Goal: Transaction & Acquisition: Book appointment/travel/reservation

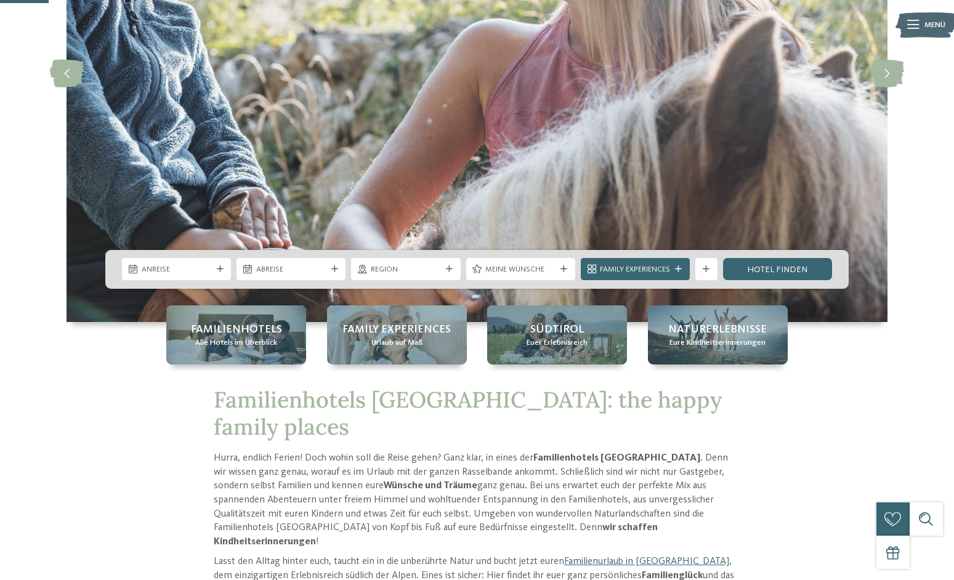
scroll to position [242, 0]
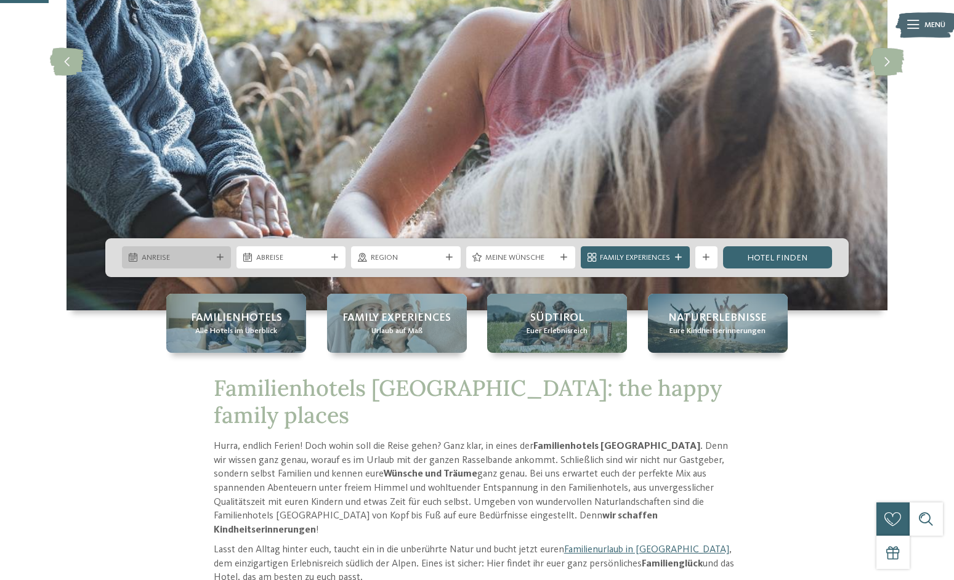
click at [181, 255] on span "Anreise" at bounding box center [177, 258] width 70 height 11
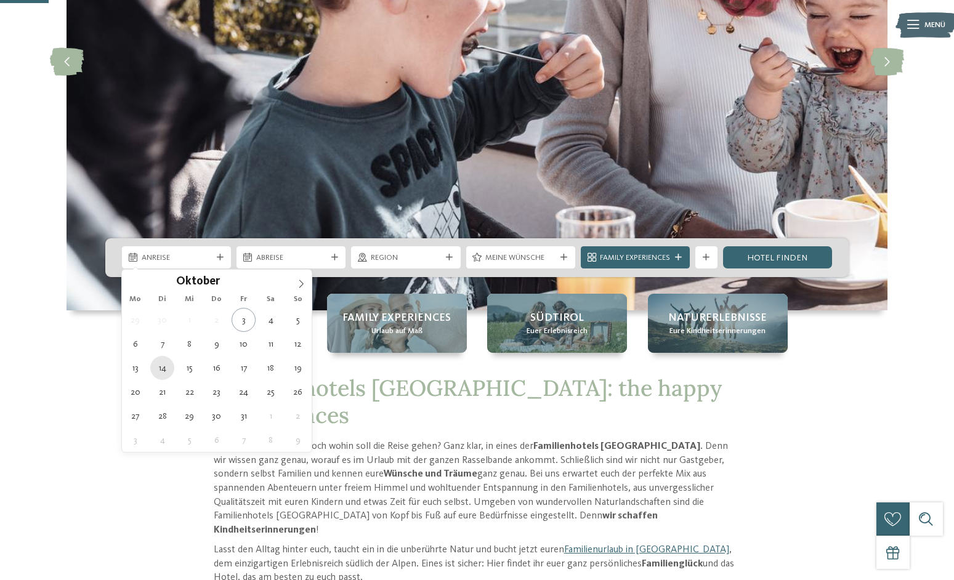
type div "14.10.2025"
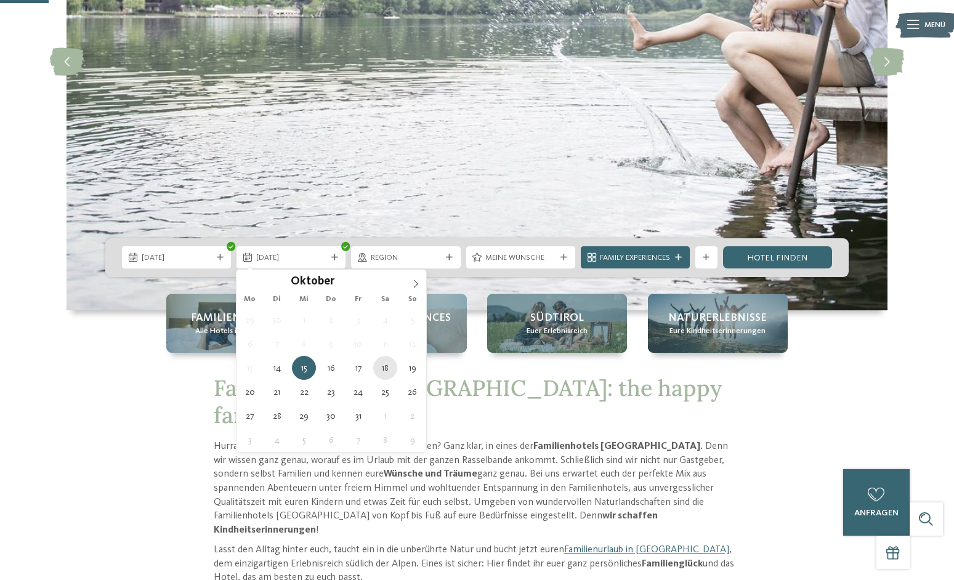
type div "18.10.2025"
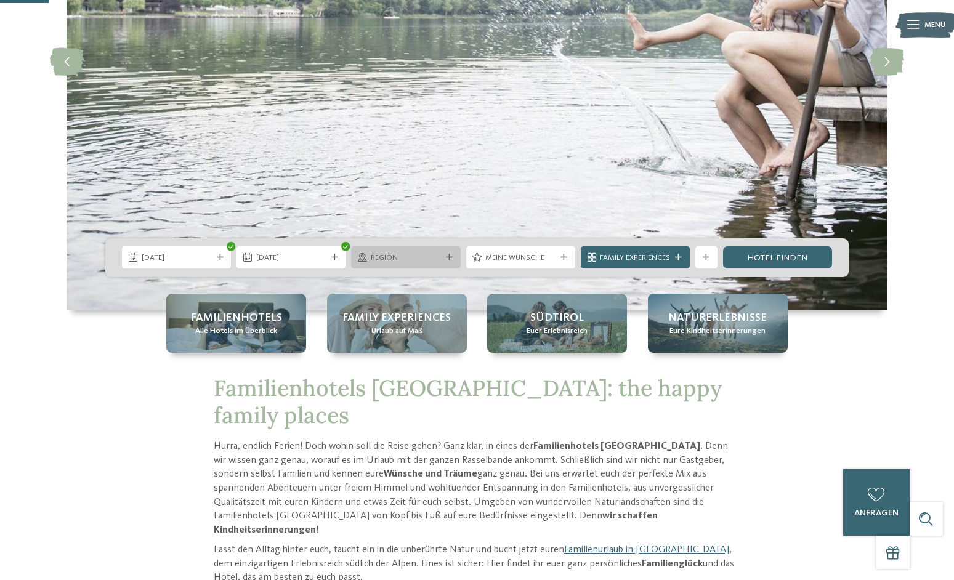
click at [446, 255] on icon at bounding box center [449, 257] width 7 height 7
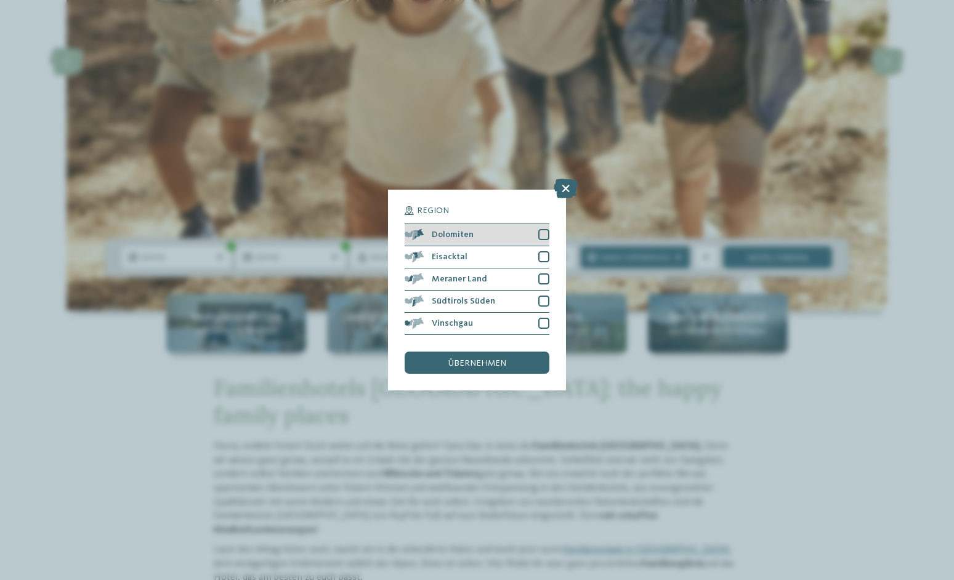
click at [544, 232] on div at bounding box center [543, 234] width 11 height 11
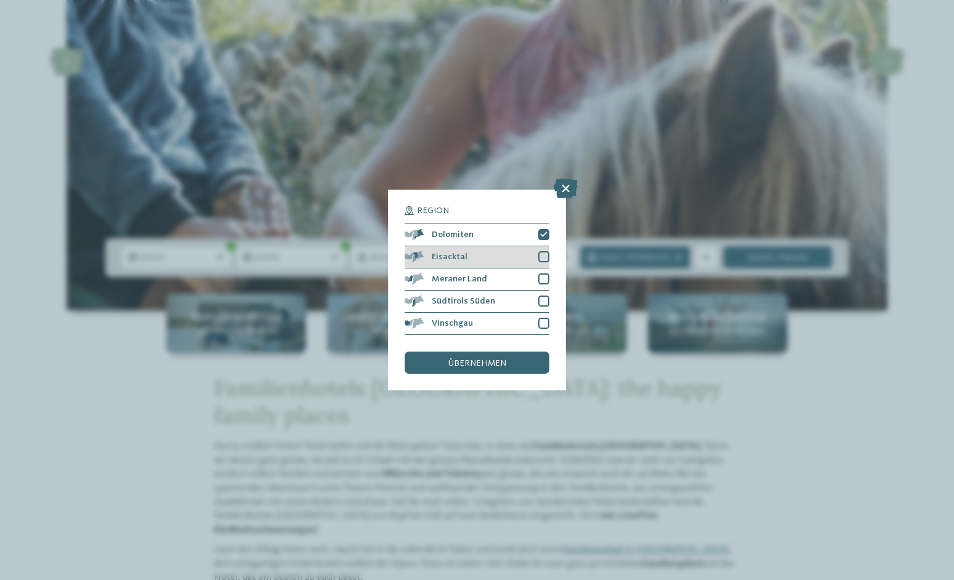
click at [540, 256] on div at bounding box center [543, 256] width 11 height 11
click at [543, 277] on div at bounding box center [543, 278] width 11 height 11
click at [514, 362] on div "übernehmen" at bounding box center [477, 363] width 144 height 22
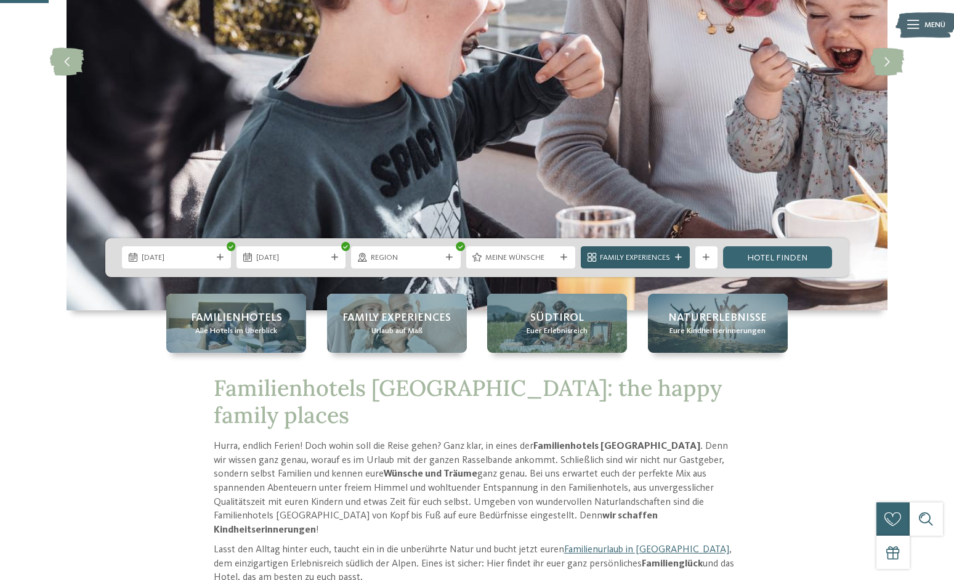
click at [668, 254] on span "Family Experiences" at bounding box center [635, 258] width 70 height 11
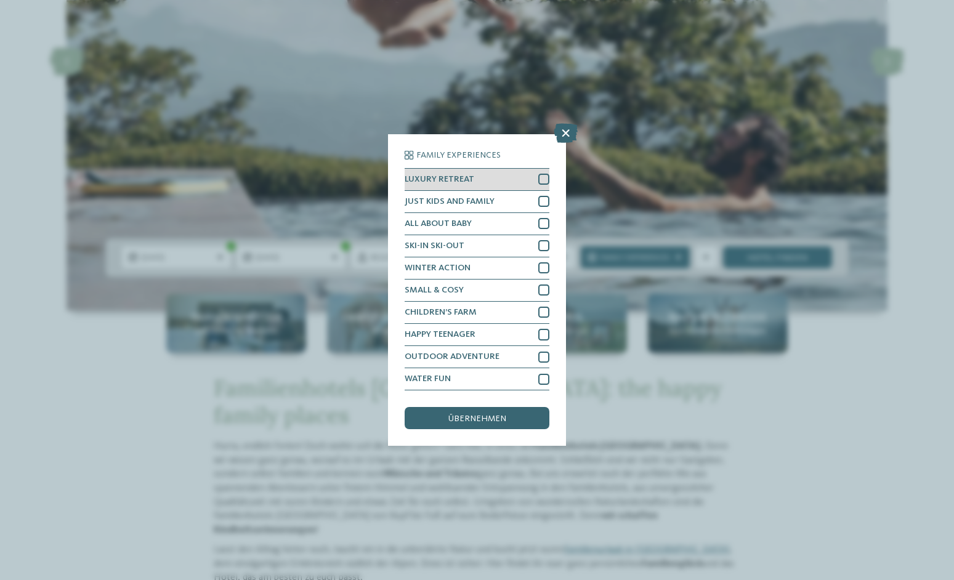
click at [544, 176] on div at bounding box center [543, 179] width 11 height 11
click at [543, 200] on div at bounding box center [543, 201] width 11 height 11
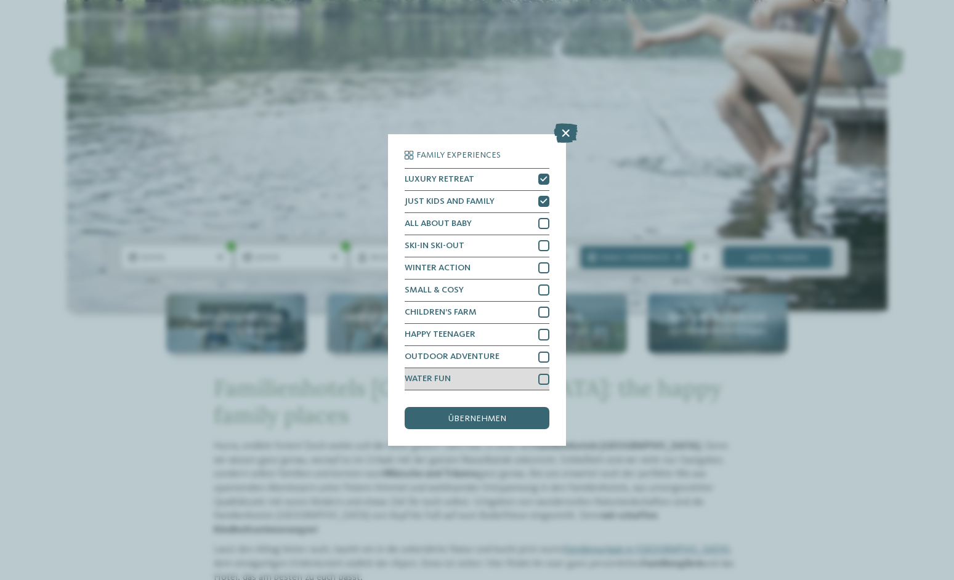
click at [541, 381] on div at bounding box center [543, 379] width 11 height 11
click at [488, 418] on span "übernehmen" at bounding box center [477, 418] width 58 height 9
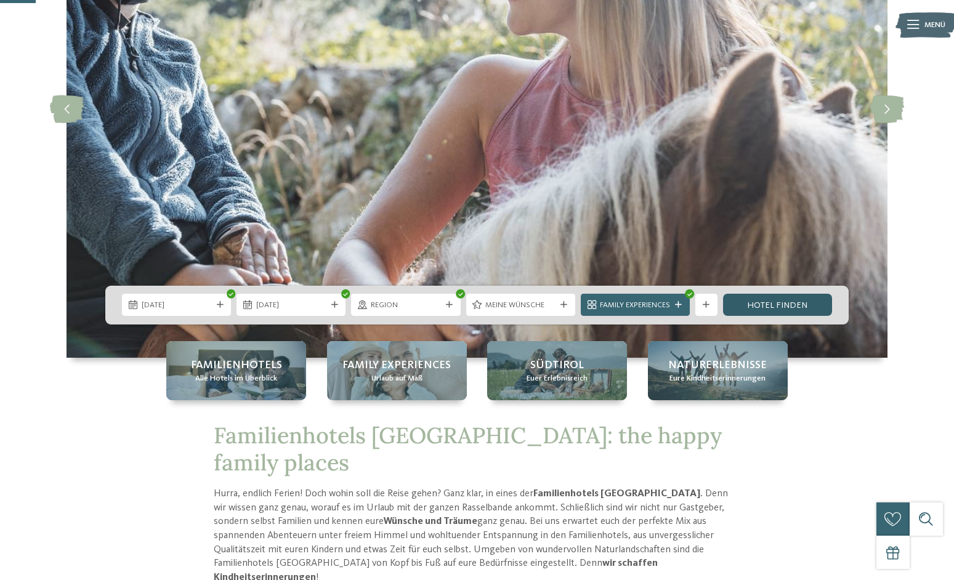
scroll to position [190, 0]
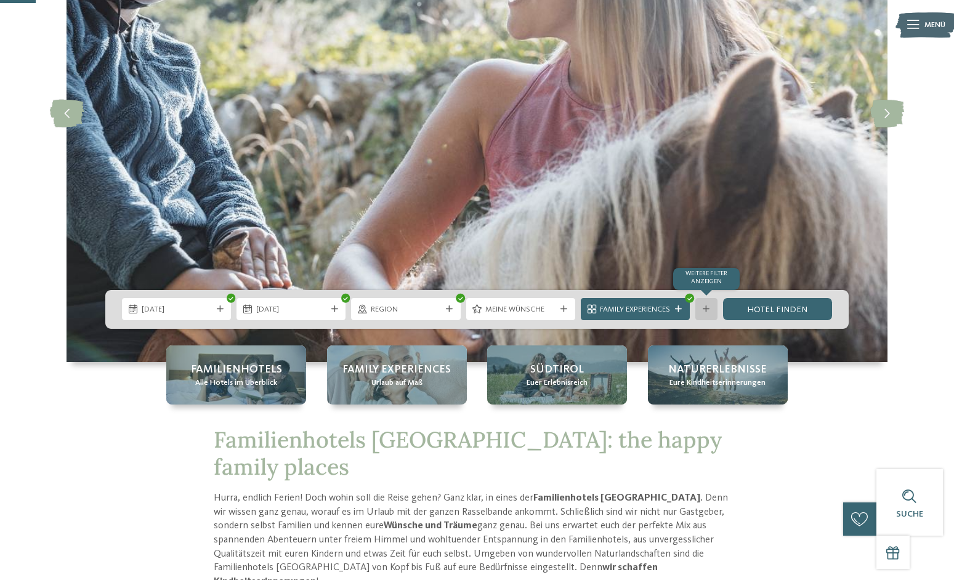
click at [706, 308] on icon at bounding box center [706, 309] width 7 height 7
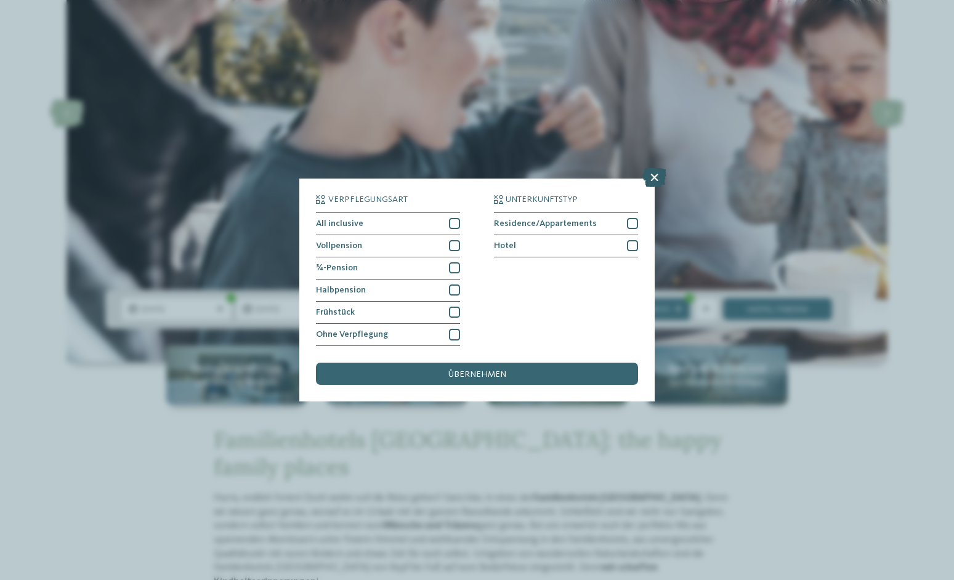
click at [653, 178] on icon at bounding box center [654, 178] width 24 height 20
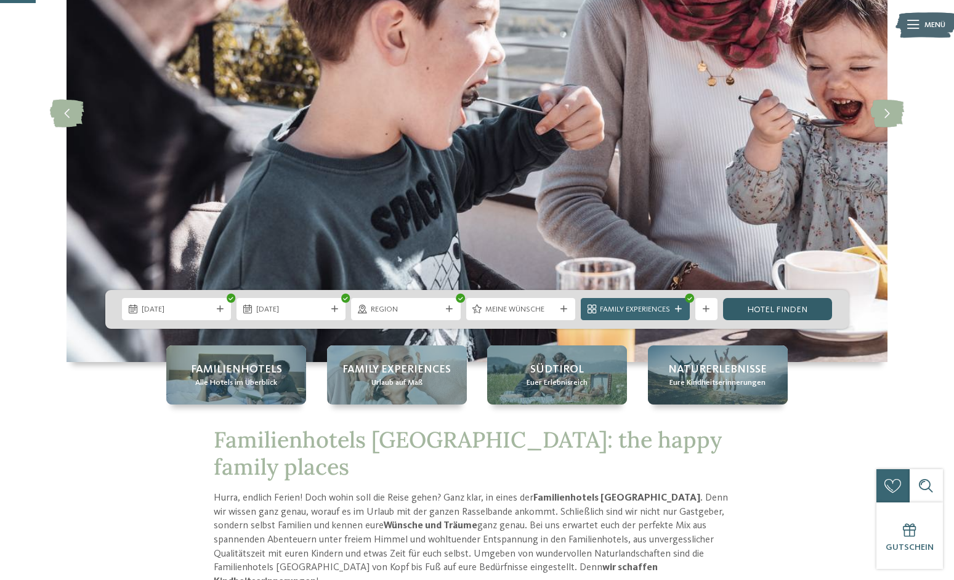
click at [792, 304] on link "Hotel finden" at bounding box center [777, 309] width 109 height 22
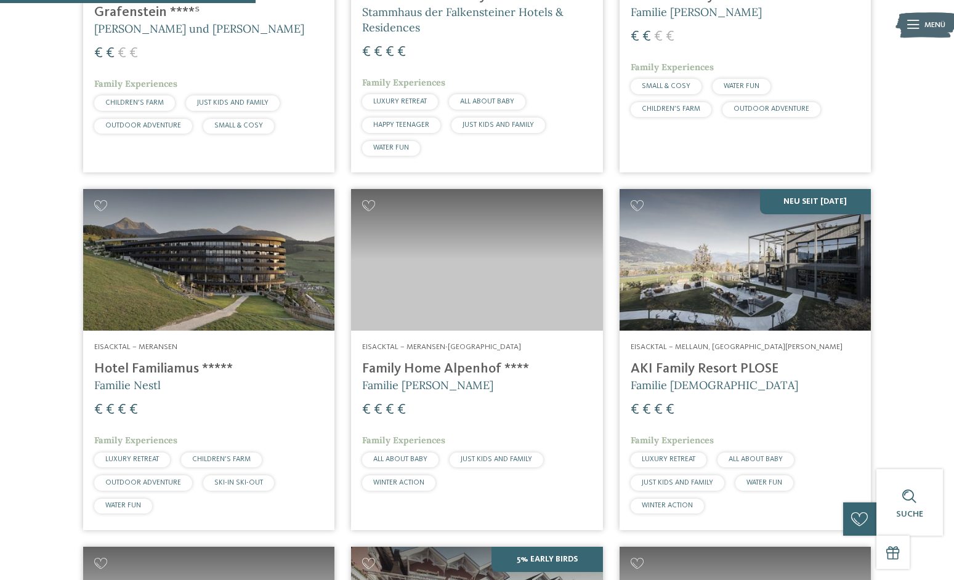
scroll to position [621, 0]
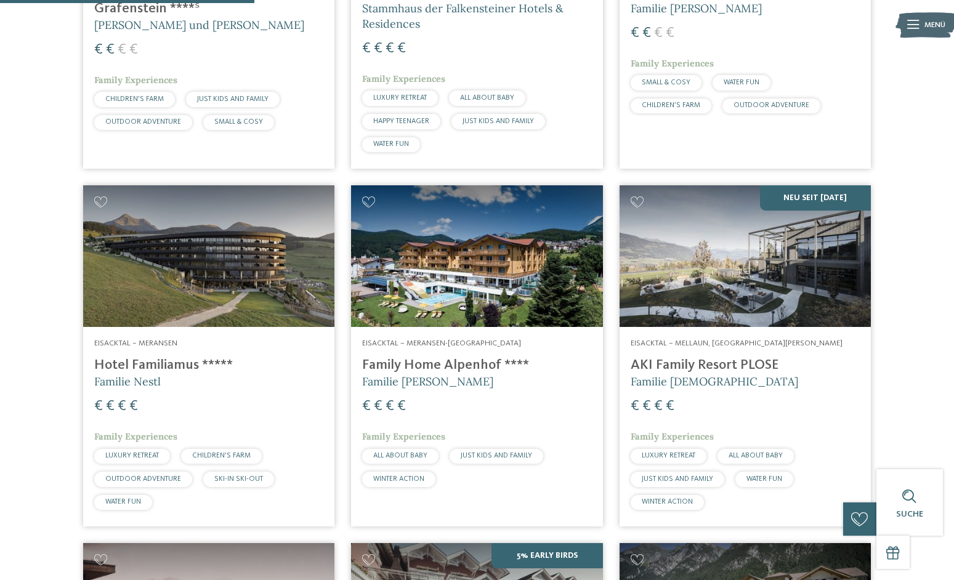
click at [754, 229] on img at bounding box center [745, 256] width 251 height 142
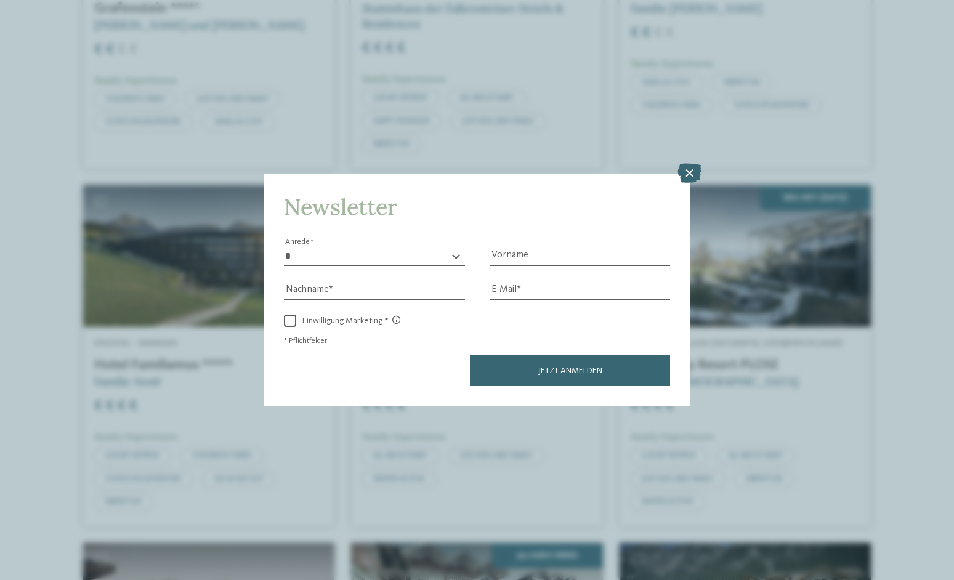
click at [718, 284] on div "Newsletter * **** **** ******* ****** Anrede Vorname Nachname Link" at bounding box center [477, 290] width 954 height 580
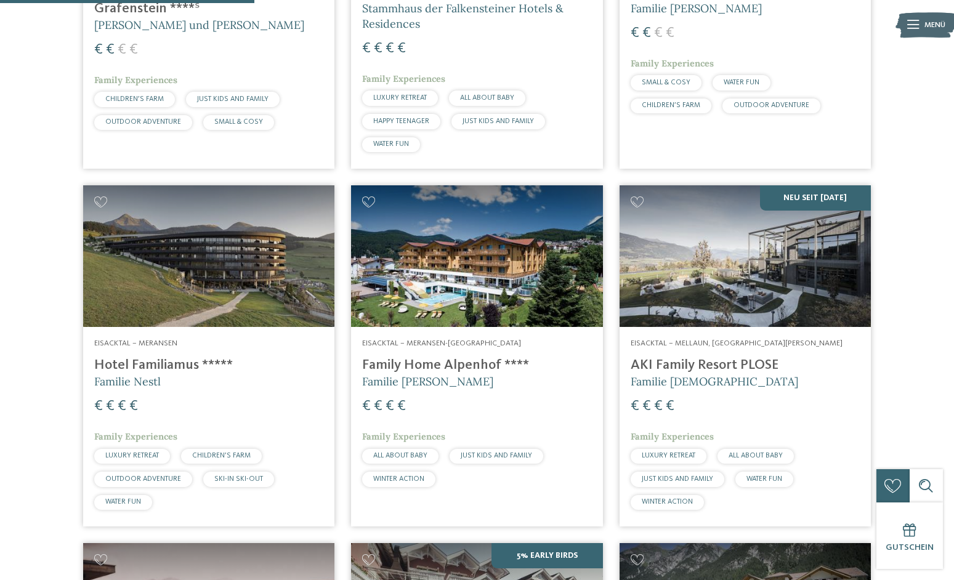
click at [732, 264] on img at bounding box center [745, 256] width 251 height 142
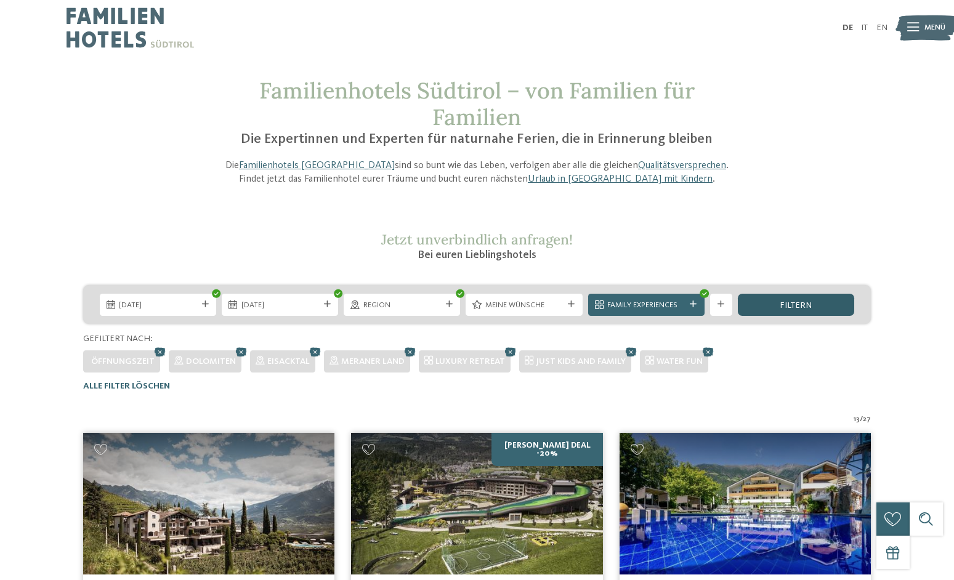
click at [807, 306] on span "filtern" at bounding box center [796, 305] width 32 height 9
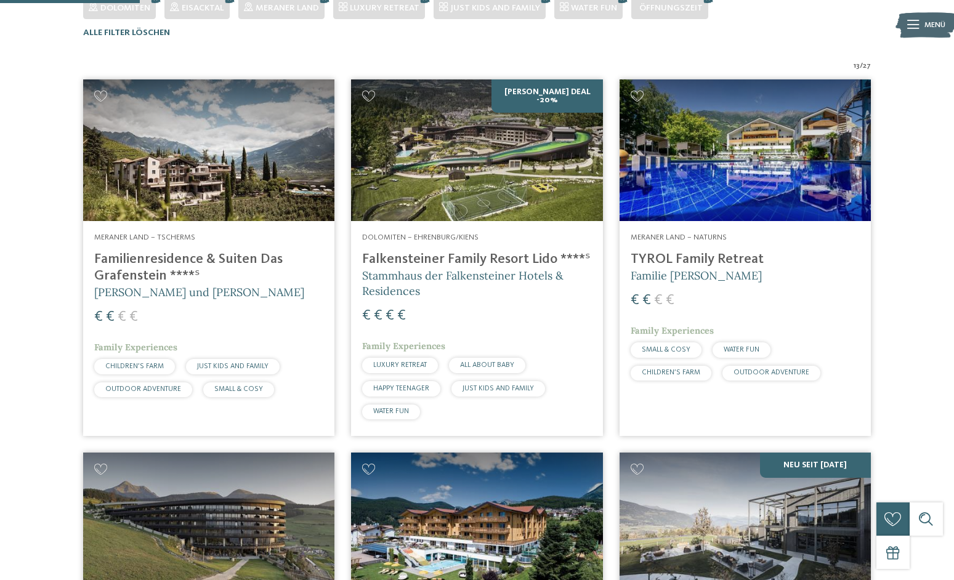
scroll to position [358, 0]
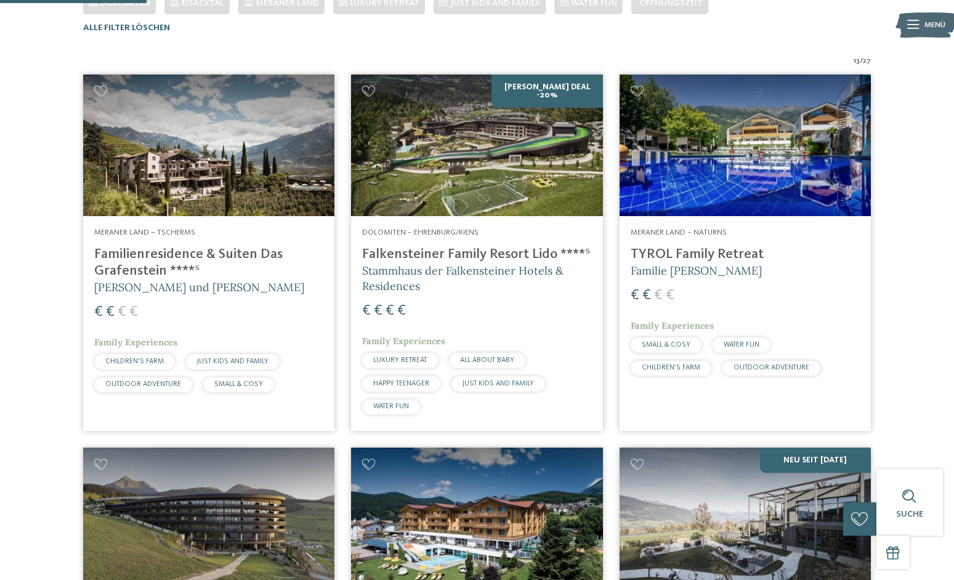
click at [176, 254] on h4 "Familienresidence & Suiten Das Grafenstein ****ˢ" at bounding box center [208, 262] width 229 height 33
click at [539, 158] on img at bounding box center [476, 146] width 251 height 142
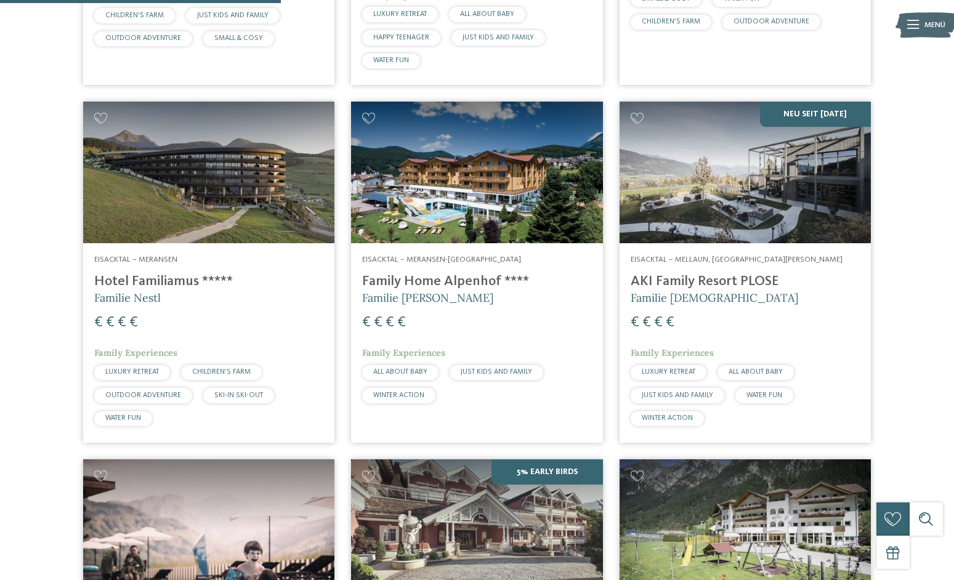
scroll to position [710, 0]
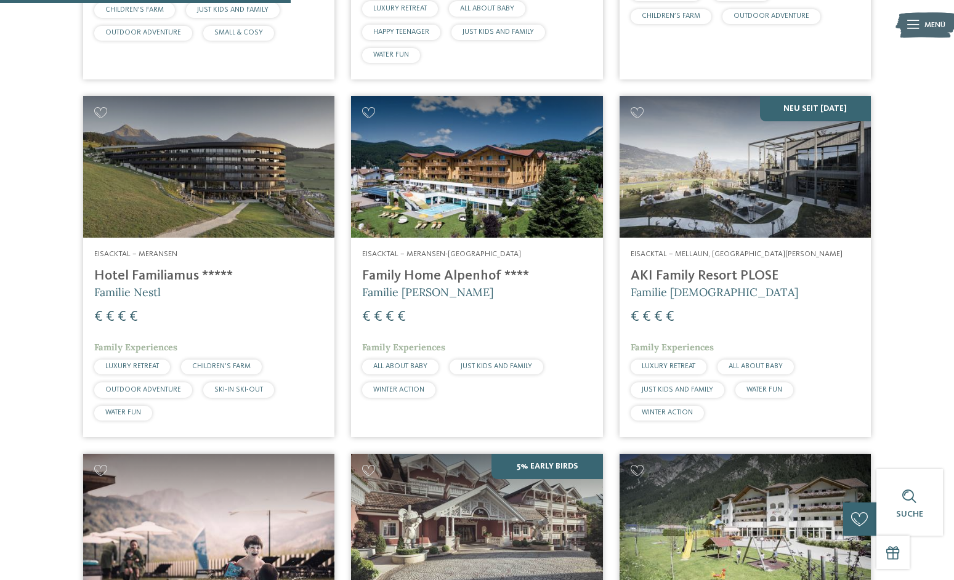
click at [197, 172] on img at bounding box center [208, 167] width 251 height 142
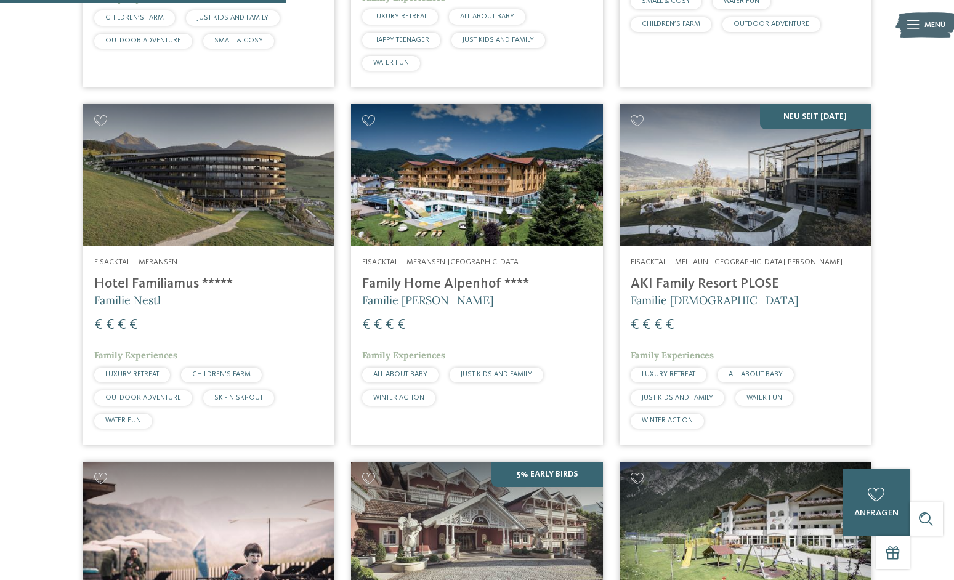
scroll to position [700, 0]
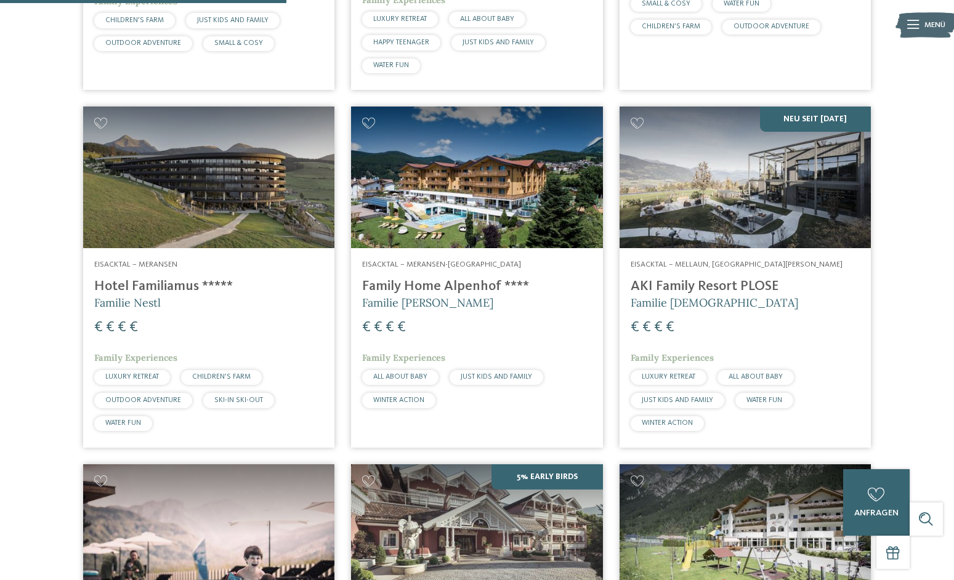
click at [737, 196] on img at bounding box center [745, 178] width 251 height 142
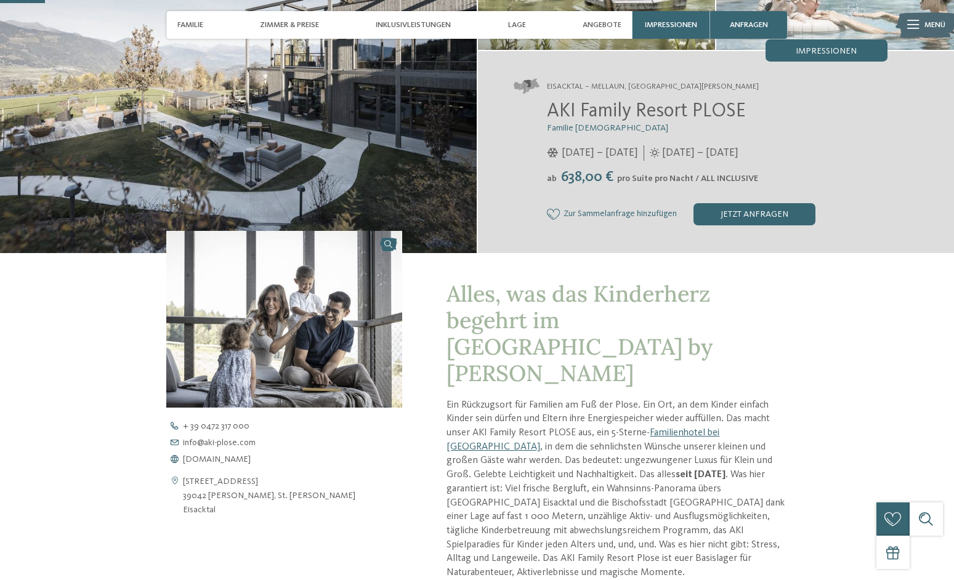
scroll to position [184, 0]
click at [591, 180] on span "638,00 €" at bounding box center [587, 176] width 58 height 15
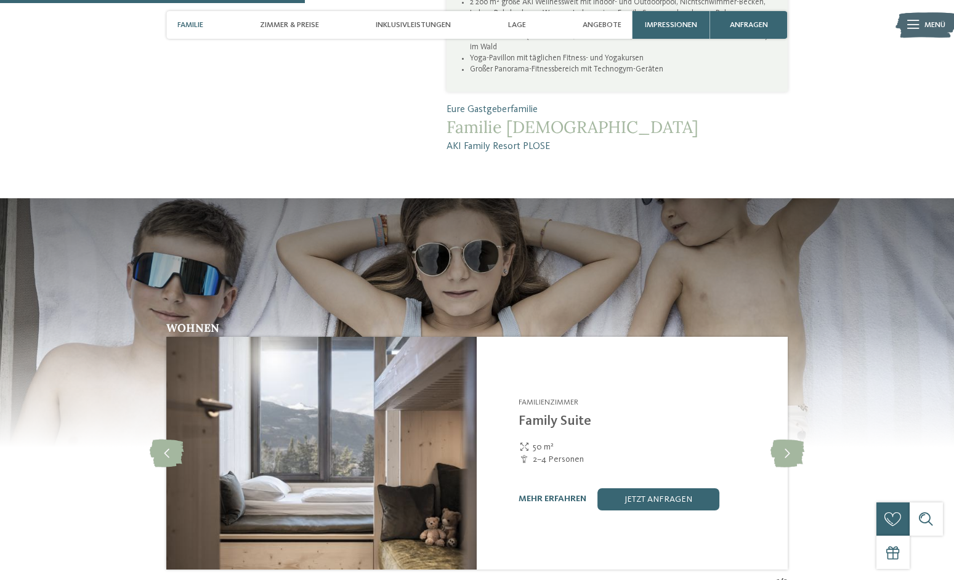
scroll to position [1205, 0]
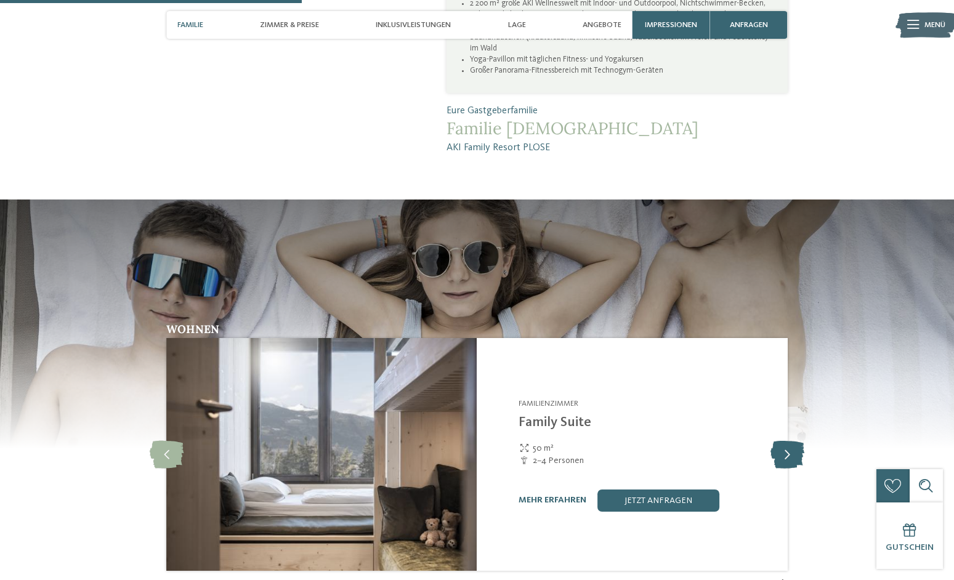
click at [786, 441] on icon at bounding box center [787, 455] width 34 height 28
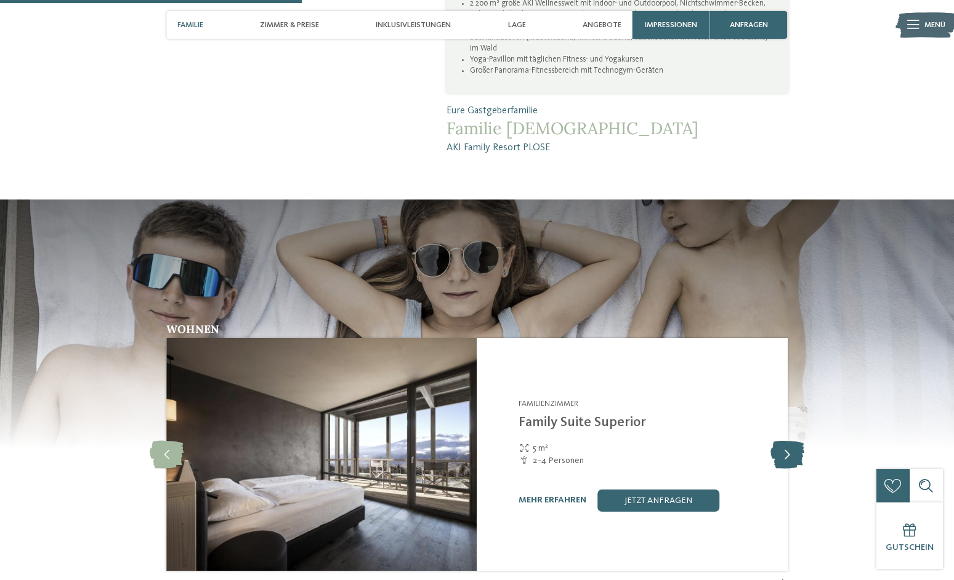
click at [786, 441] on icon at bounding box center [787, 455] width 34 height 28
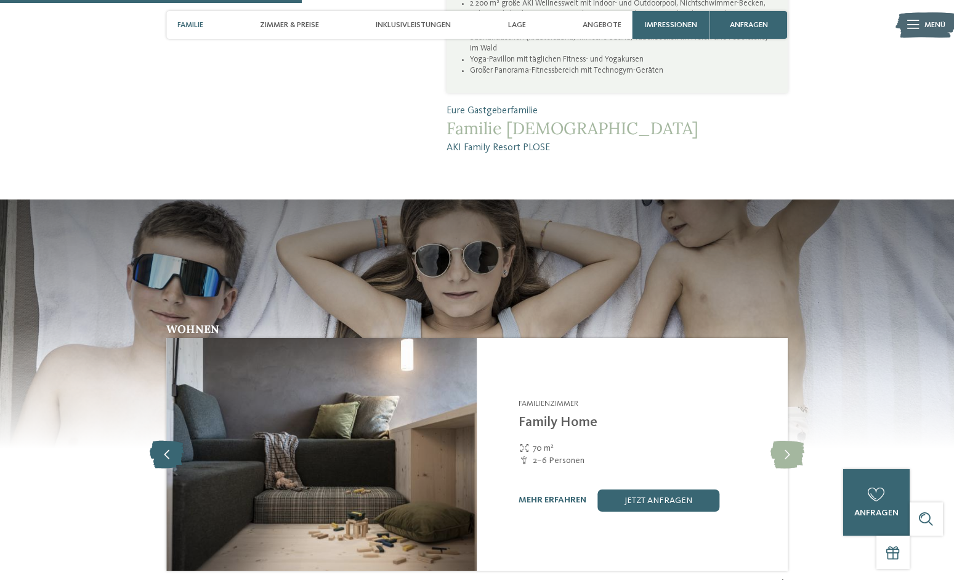
click at [163, 441] on icon at bounding box center [167, 455] width 34 height 28
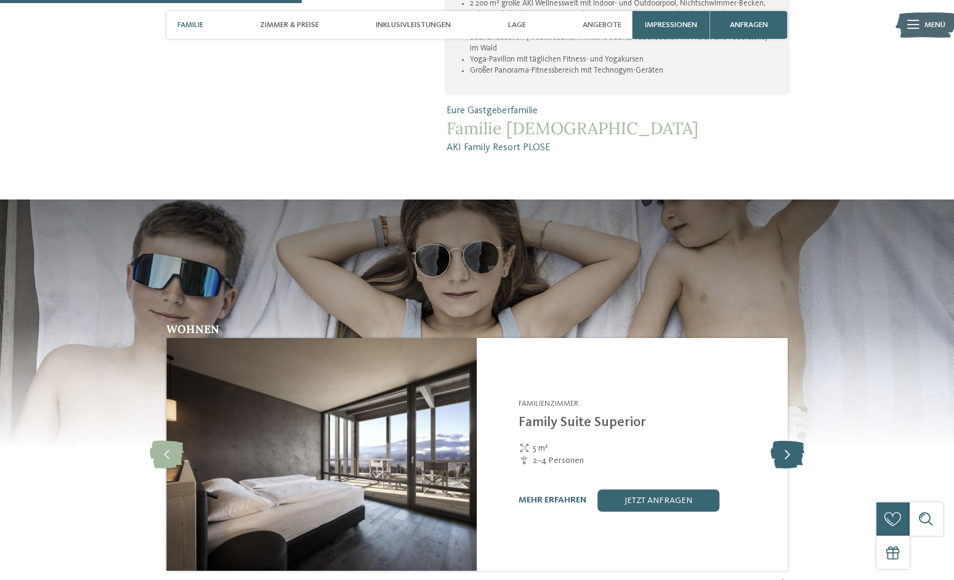
click at [788, 441] on icon at bounding box center [787, 455] width 34 height 28
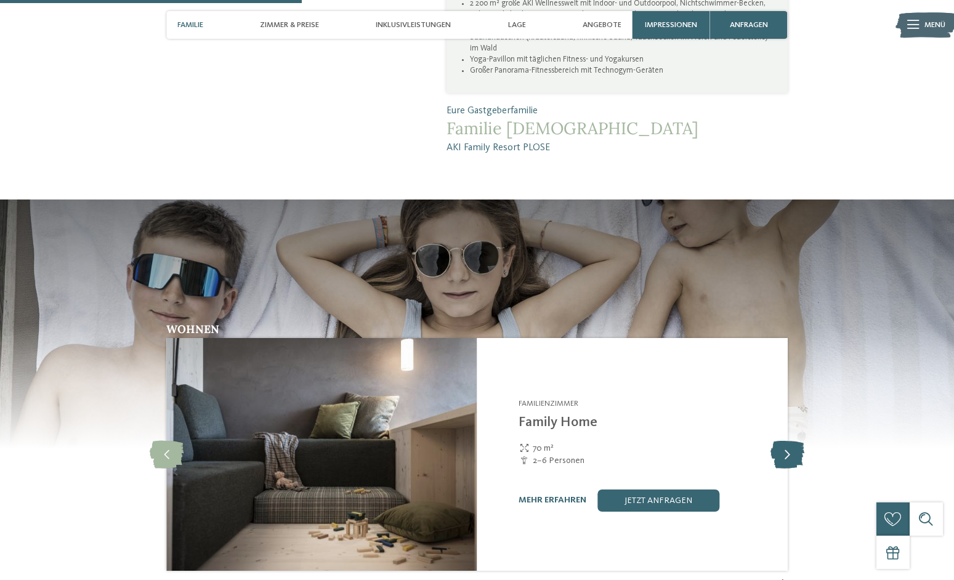
click at [788, 441] on icon at bounding box center [787, 455] width 34 height 28
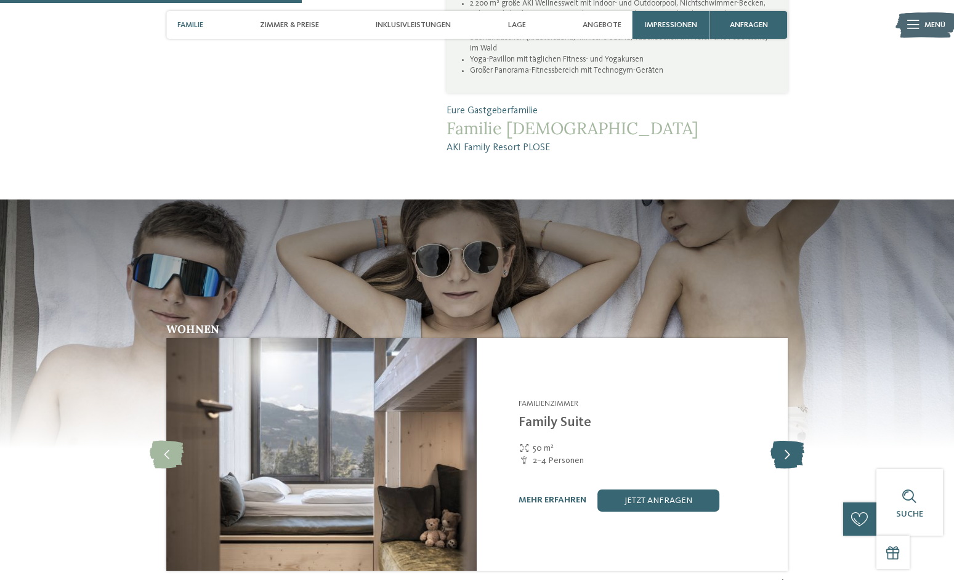
click at [788, 441] on icon at bounding box center [787, 455] width 34 height 28
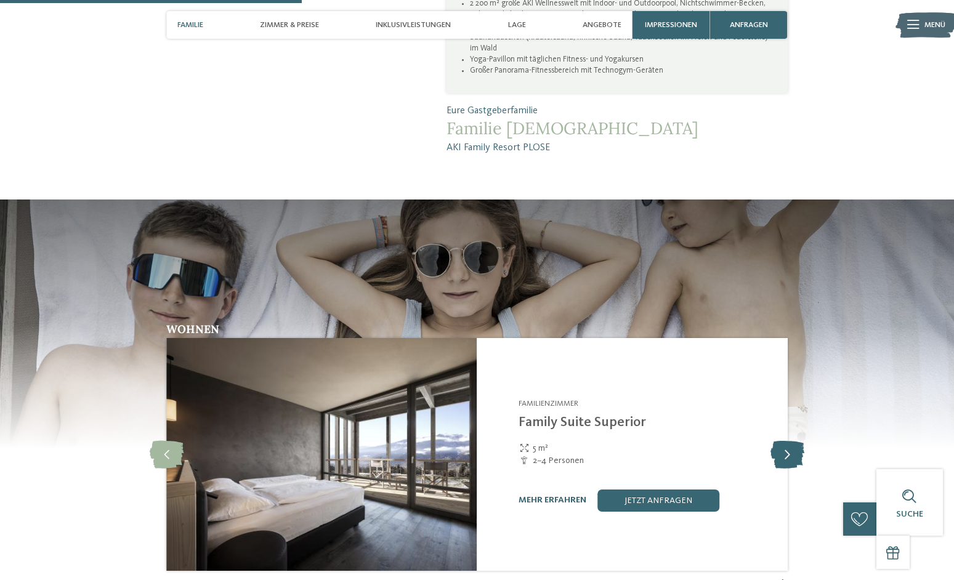
click at [788, 441] on icon at bounding box center [787, 455] width 34 height 28
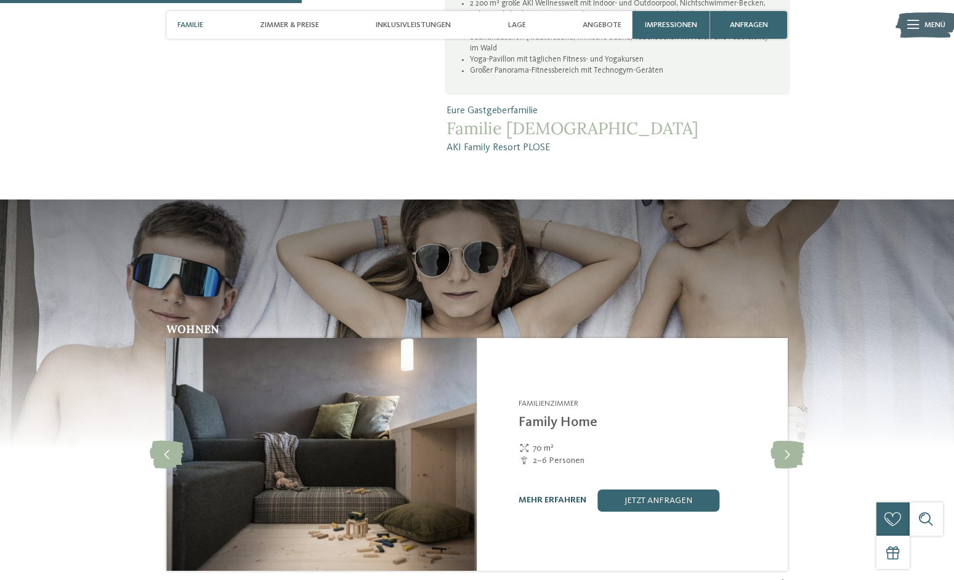
click at [560, 496] on link "mehr erfahren" at bounding box center [553, 500] width 68 height 9
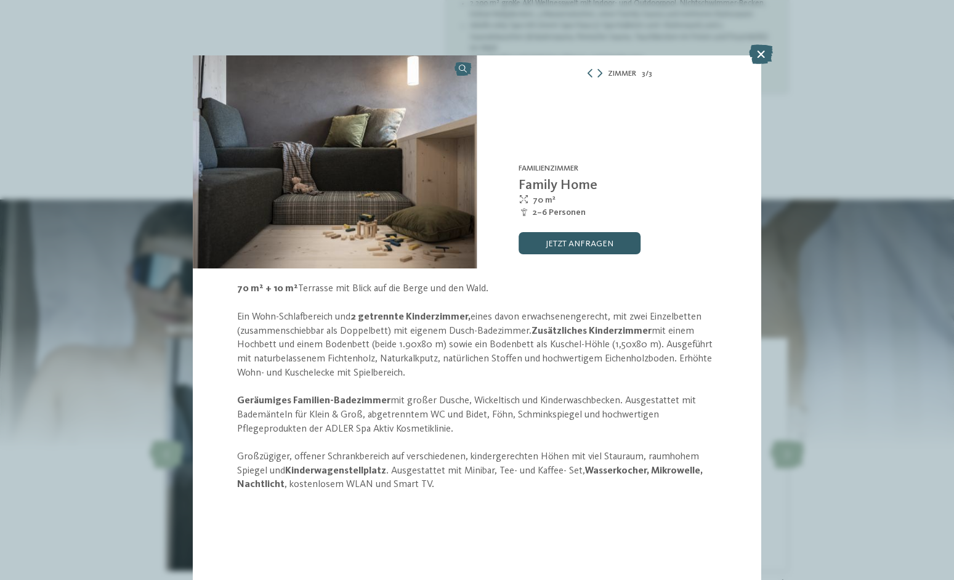
click at [566, 248] on link "jetzt anfragen" at bounding box center [580, 243] width 122 height 22
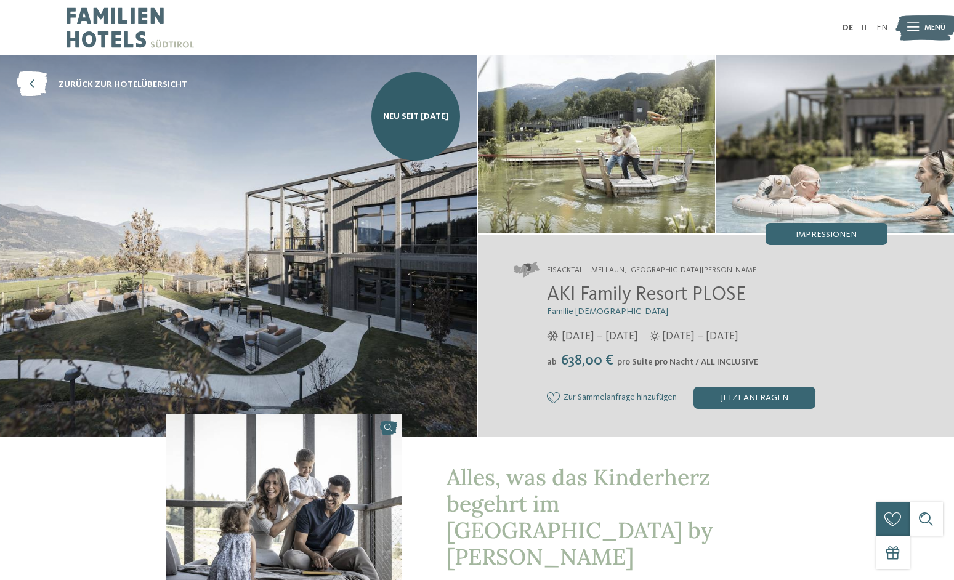
click at [314, 266] on img at bounding box center [238, 245] width 477 height 381
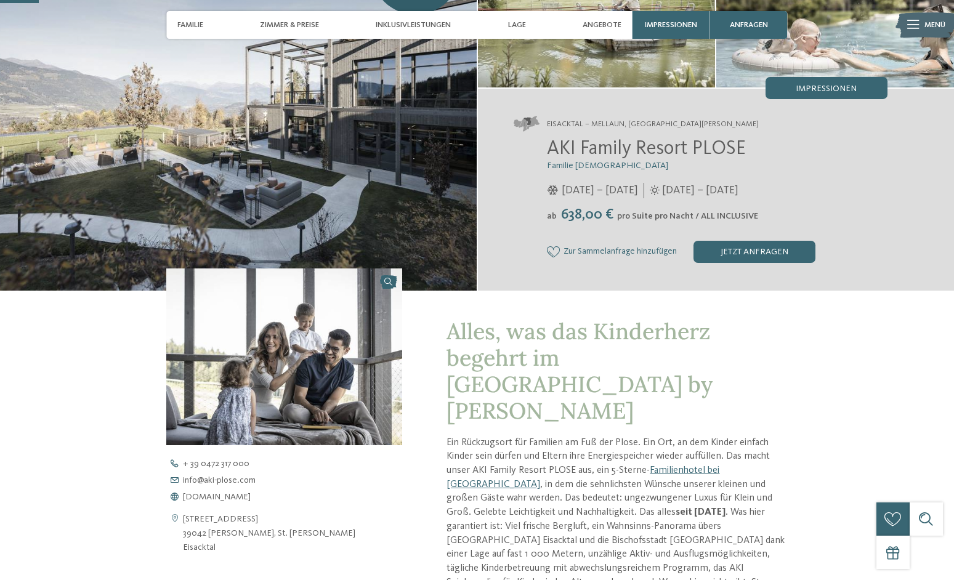
scroll to position [143, 0]
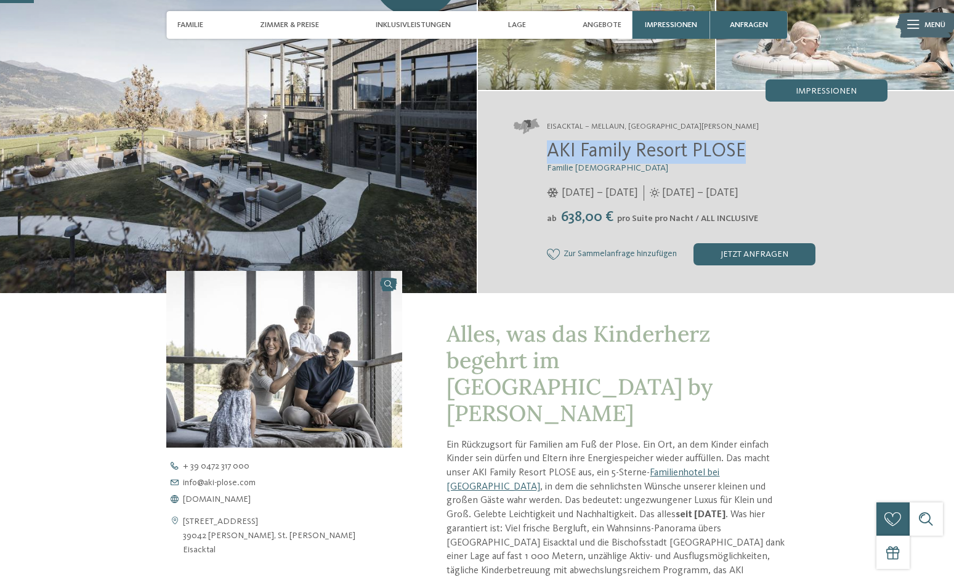
drag, startPoint x: 548, startPoint y: 152, endPoint x: 750, endPoint y: 160, distance: 202.1
click at [750, 160] on h2 "AKI Family Resort PLOSE" at bounding box center [717, 151] width 341 height 23
copy span "AKI Family Resort PLOSE"
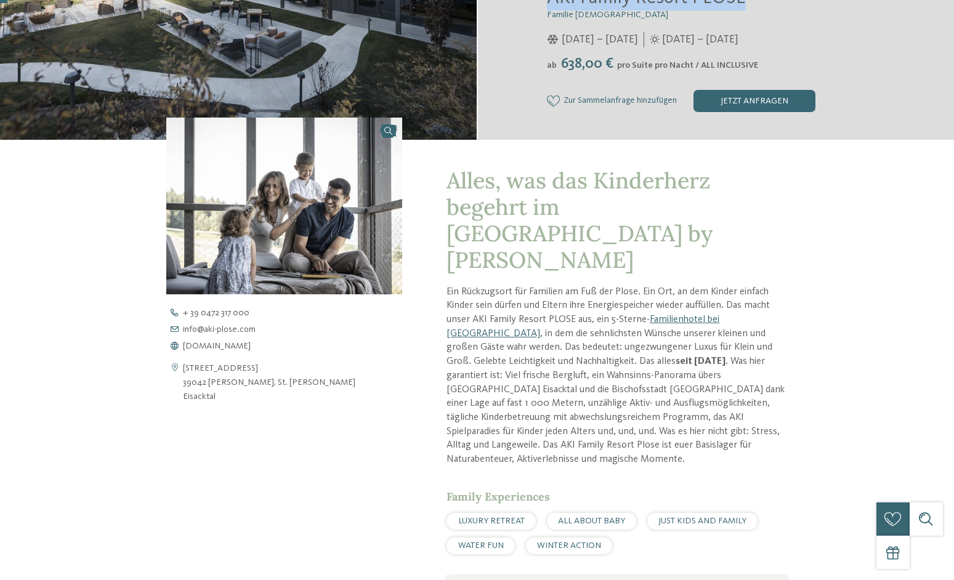
scroll to position [306, 0]
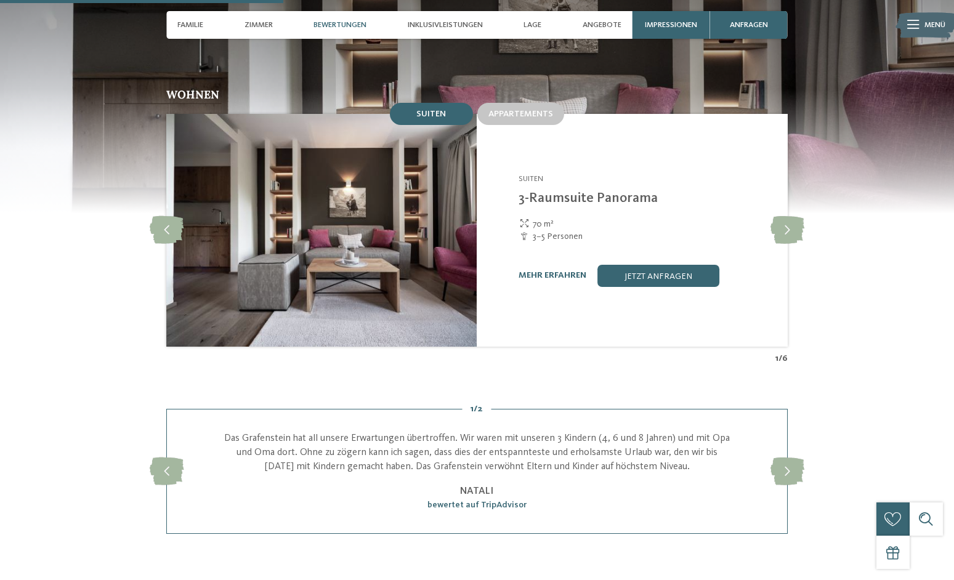
scroll to position [1064, 0]
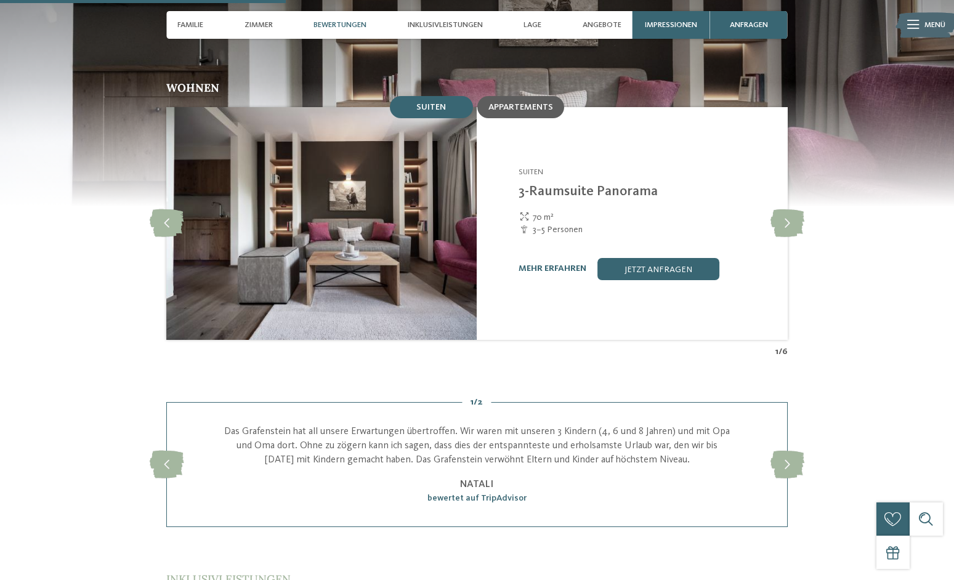
click at [516, 103] on span "Appartements" at bounding box center [520, 107] width 65 height 9
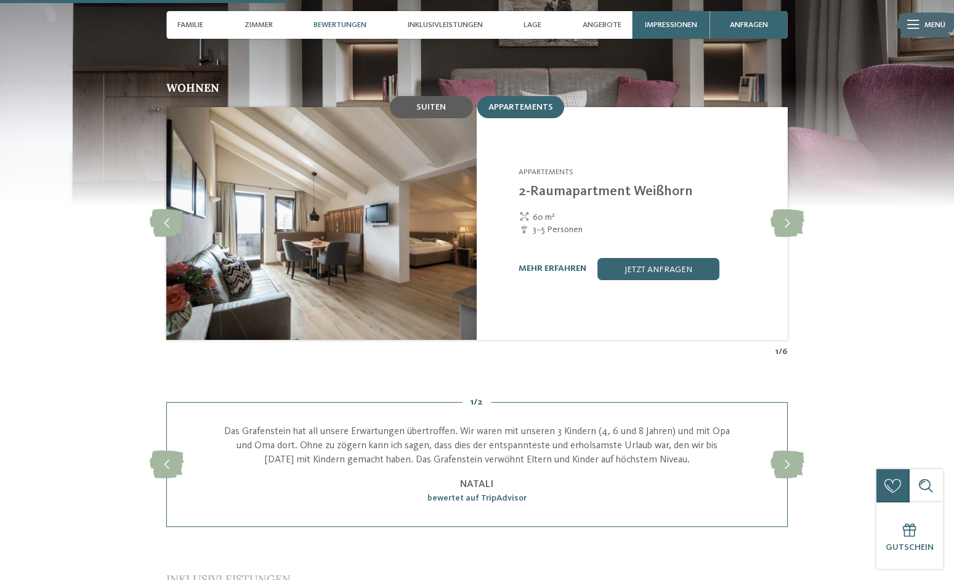
click at [451, 96] on div "Suiten" at bounding box center [431, 107] width 83 height 22
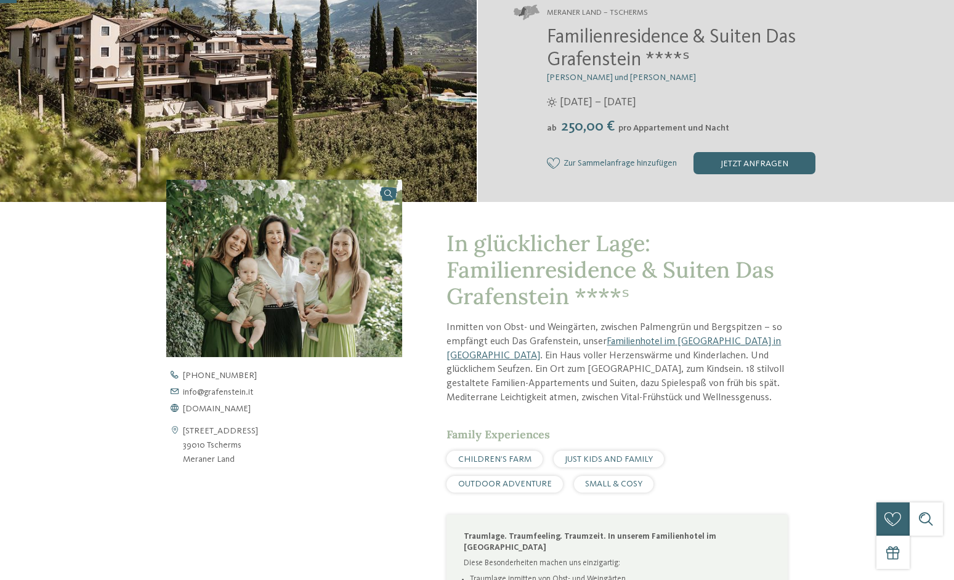
scroll to position [0, 0]
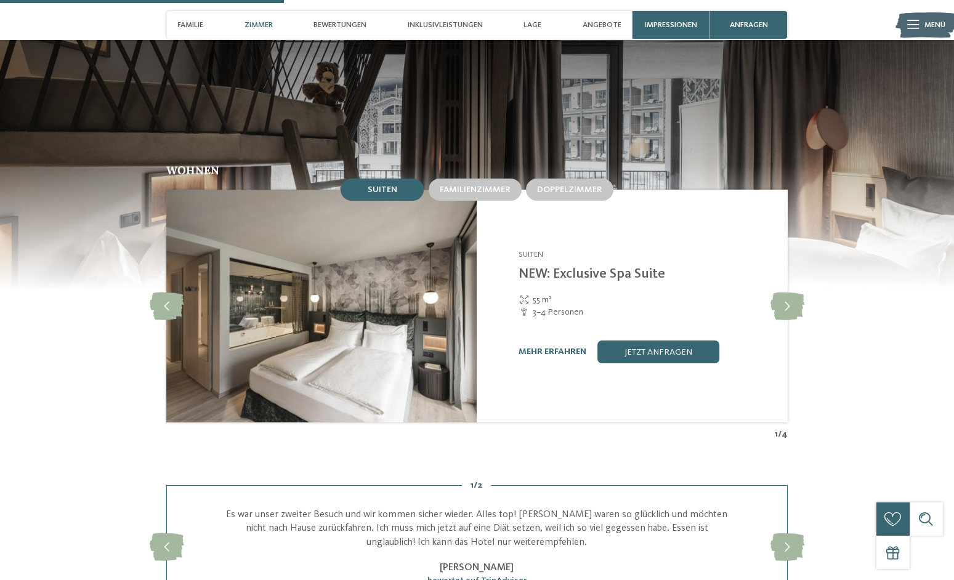
scroll to position [1115, 0]
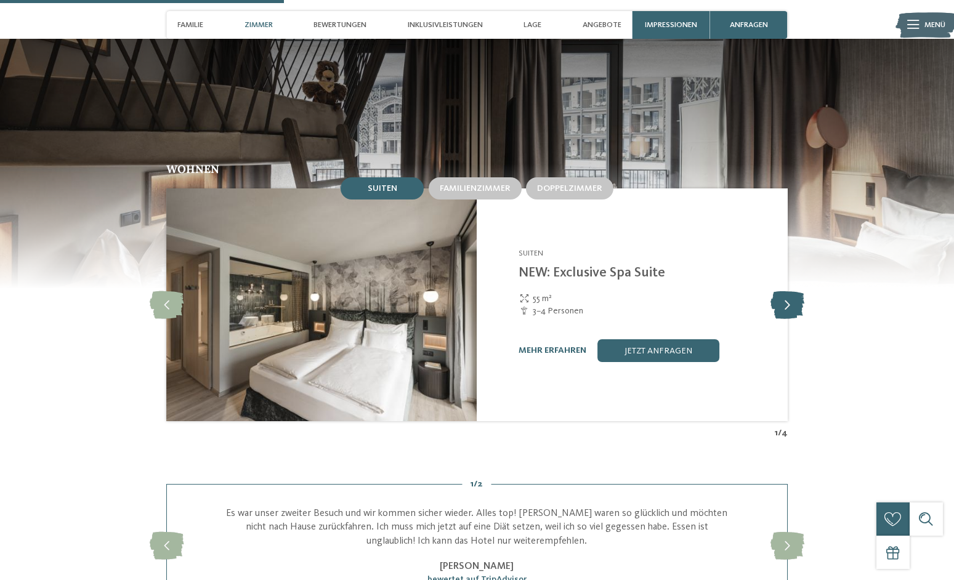
click at [788, 295] on icon at bounding box center [787, 305] width 34 height 28
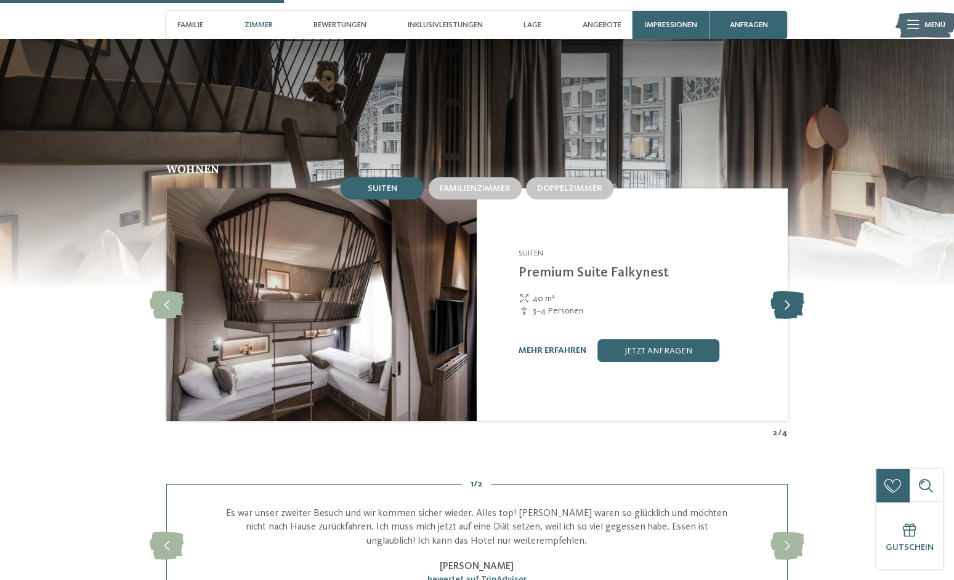
click at [788, 295] on icon at bounding box center [787, 305] width 34 height 28
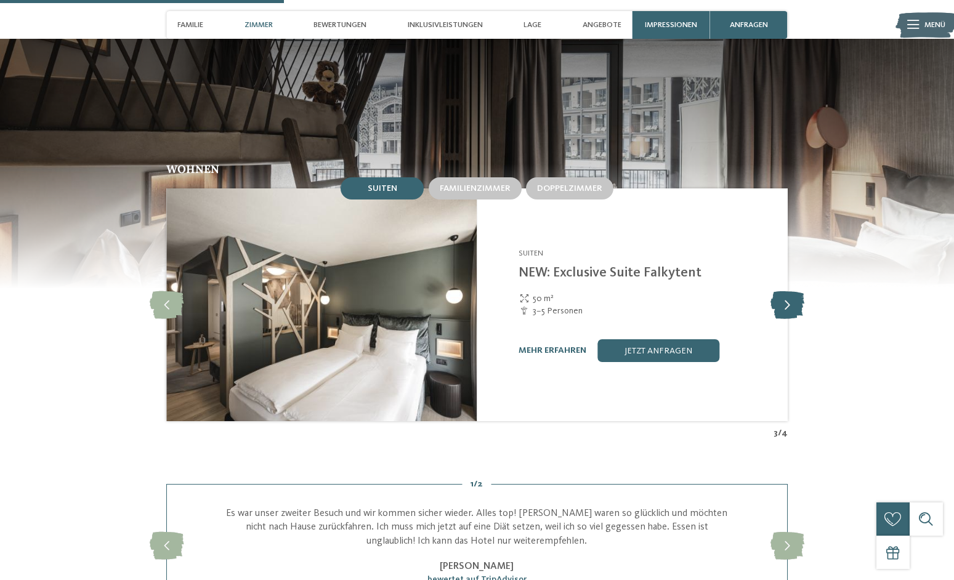
click at [788, 295] on icon at bounding box center [787, 305] width 34 height 28
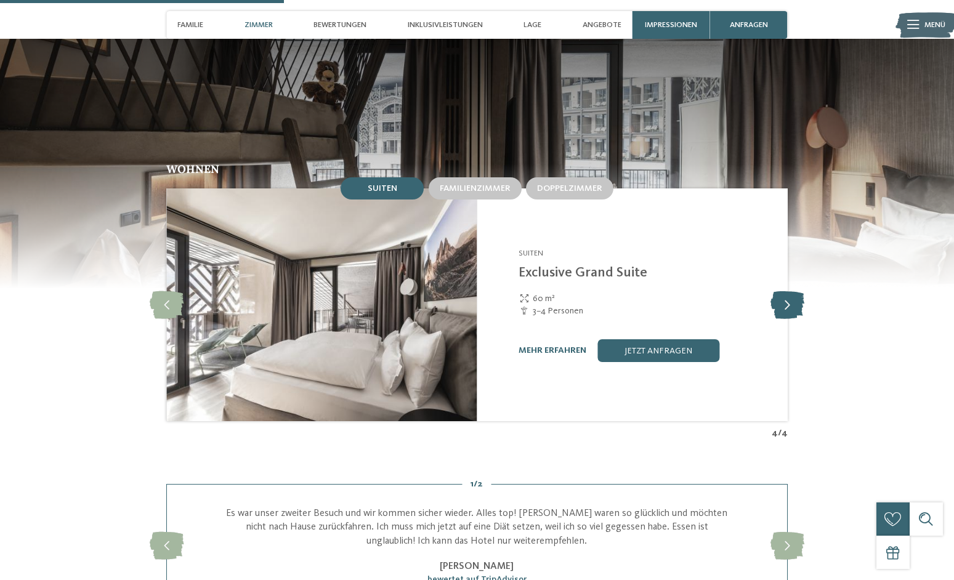
click at [788, 295] on icon at bounding box center [787, 305] width 34 height 28
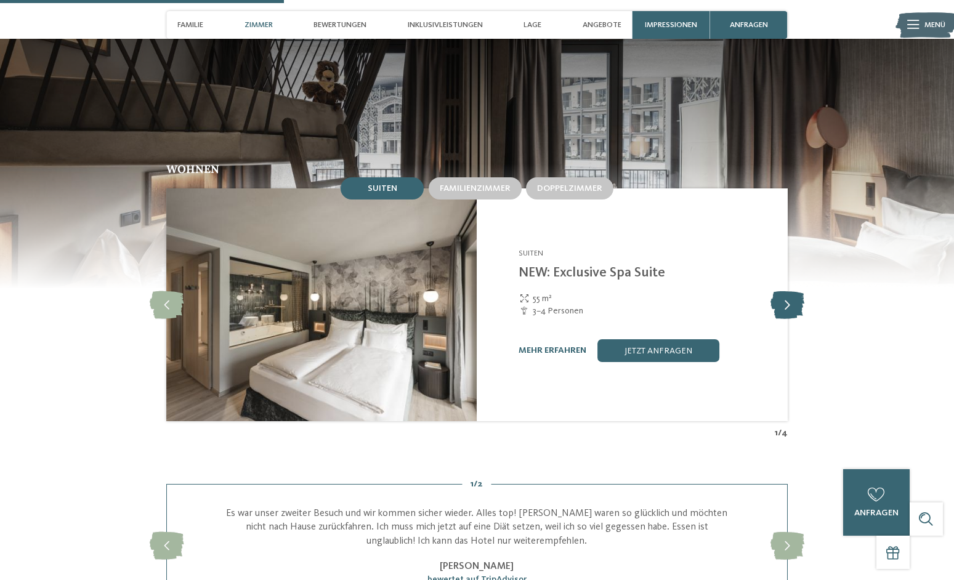
click at [788, 295] on icon at bounding box center [787, 305] width 34 height 28
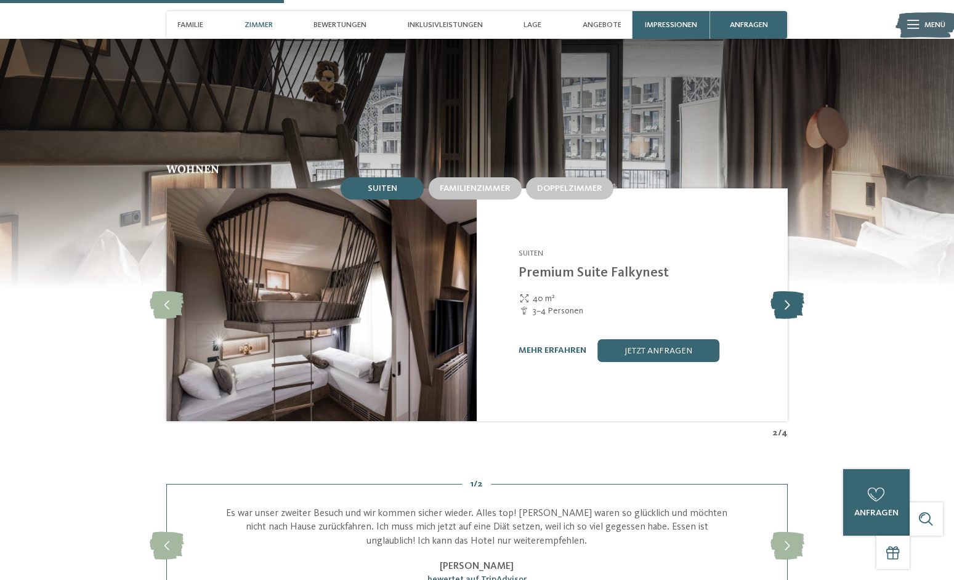
click at [788, 295] on icon at bounding box center [787, 305] width 34 height 28
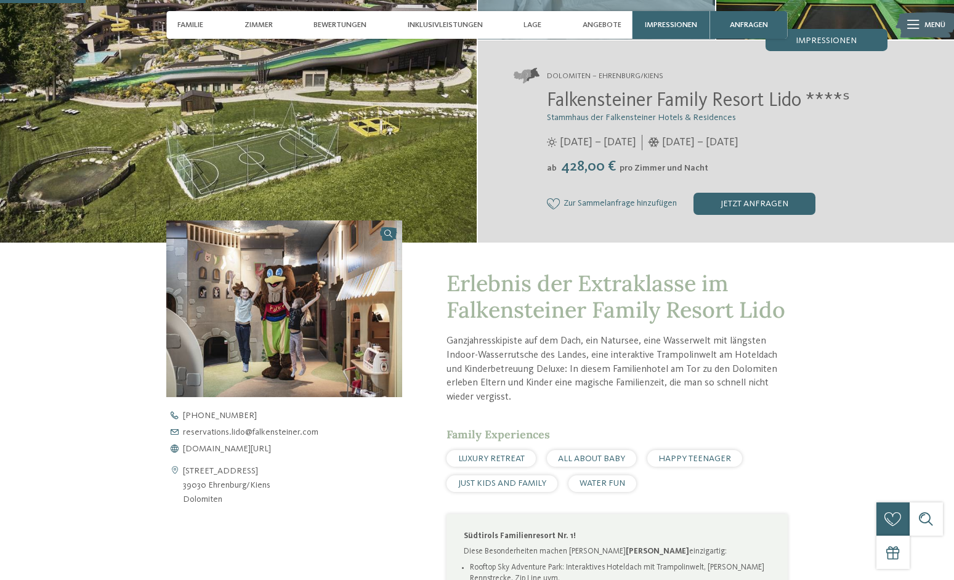
scroll to position [0, 0]
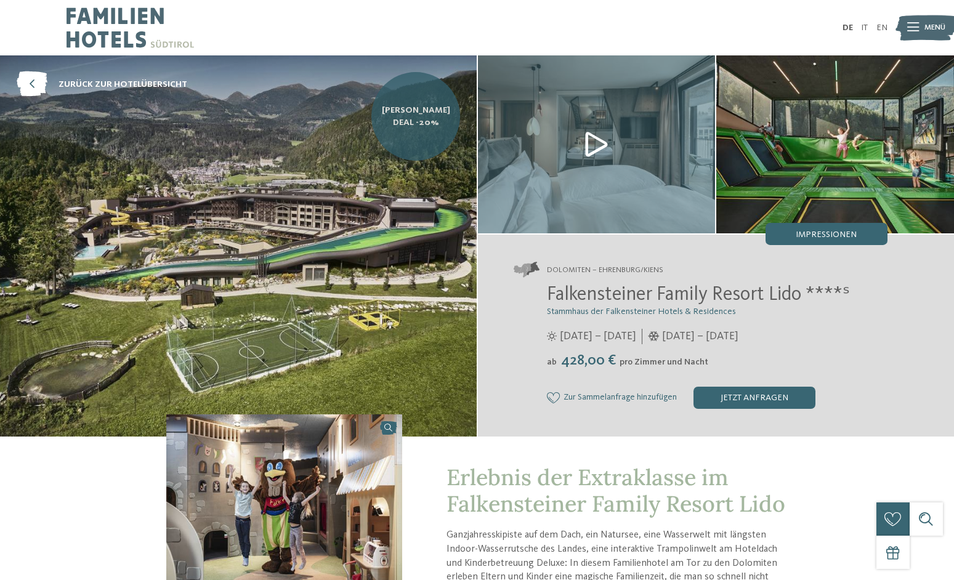
click at [452, 126] on link "Herbst Deal -20%" at bounding box center [415, 116] width 89 height 89
click at [593, 143] on img at bounding box center [597, 144] width 238 height 178
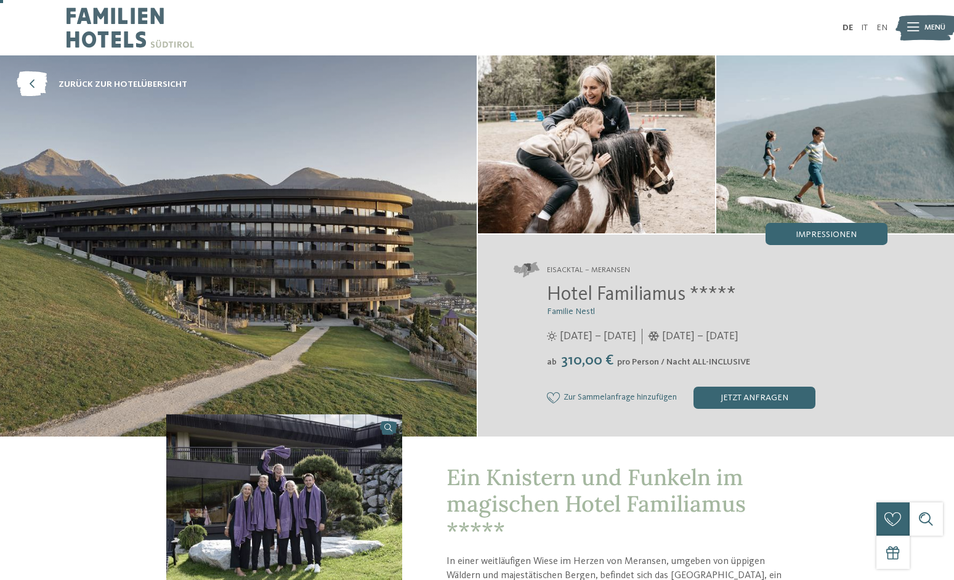
scroll to position [1, 0]
click at [344, 184] on img at bounding box center [238, 245] width 477 height 381
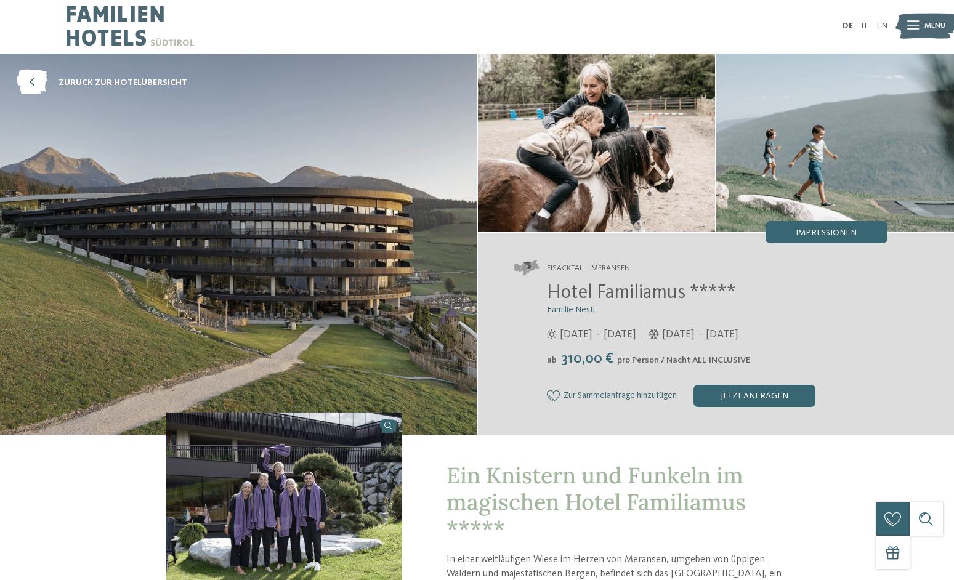
scroll to position [0, 0]
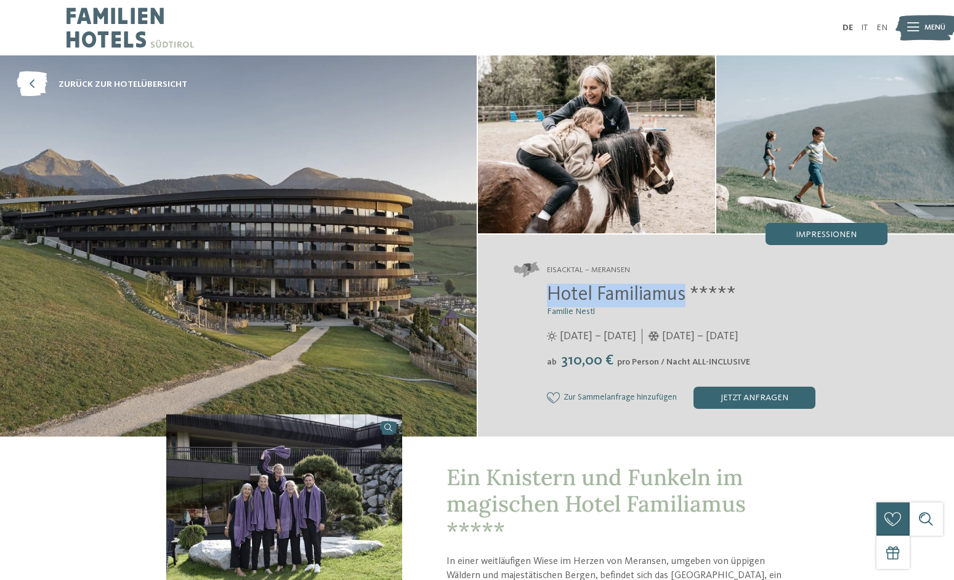
drag, startPoint x: 548, startPoint y: 294, endPoint x: 688, endPoint y: 294, distance: 140.4
click at [688, 294] on span "Hotel Familiamus *****" at bounding box center [641, 295] width 189 height 20
copy span "Hotel Familiamus"
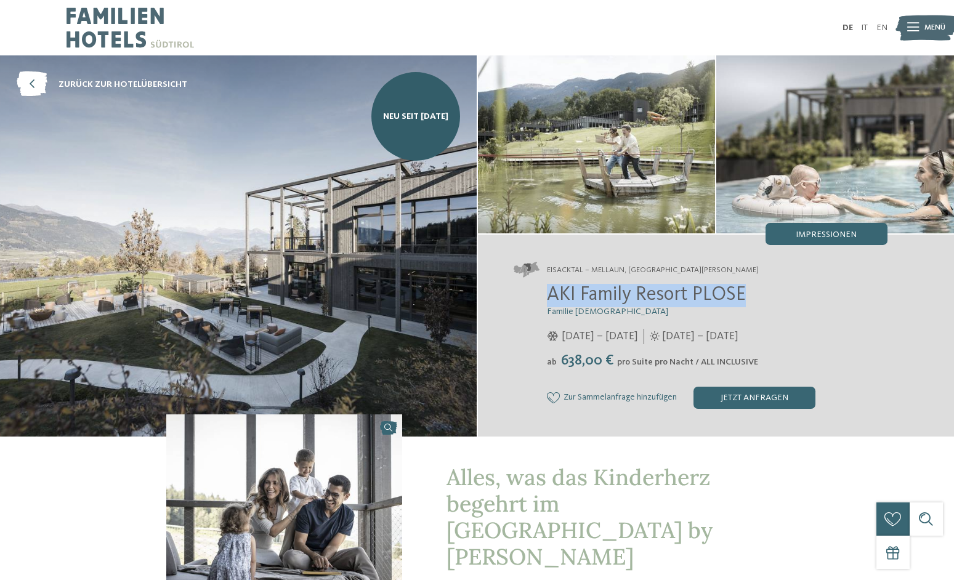
drag, startPoint x: 547, startPoint y: 297, endPoint x: 746, endPoint y: 299, distance: 198.9
click at [746, 299] on span "AKI Family Resort PLOSE" at bounding box center [646, 295] width 199 height 20
copy span "AKI Family Resort PLOSE"
